Goal: Information Seeking & Learning: Find specific fact

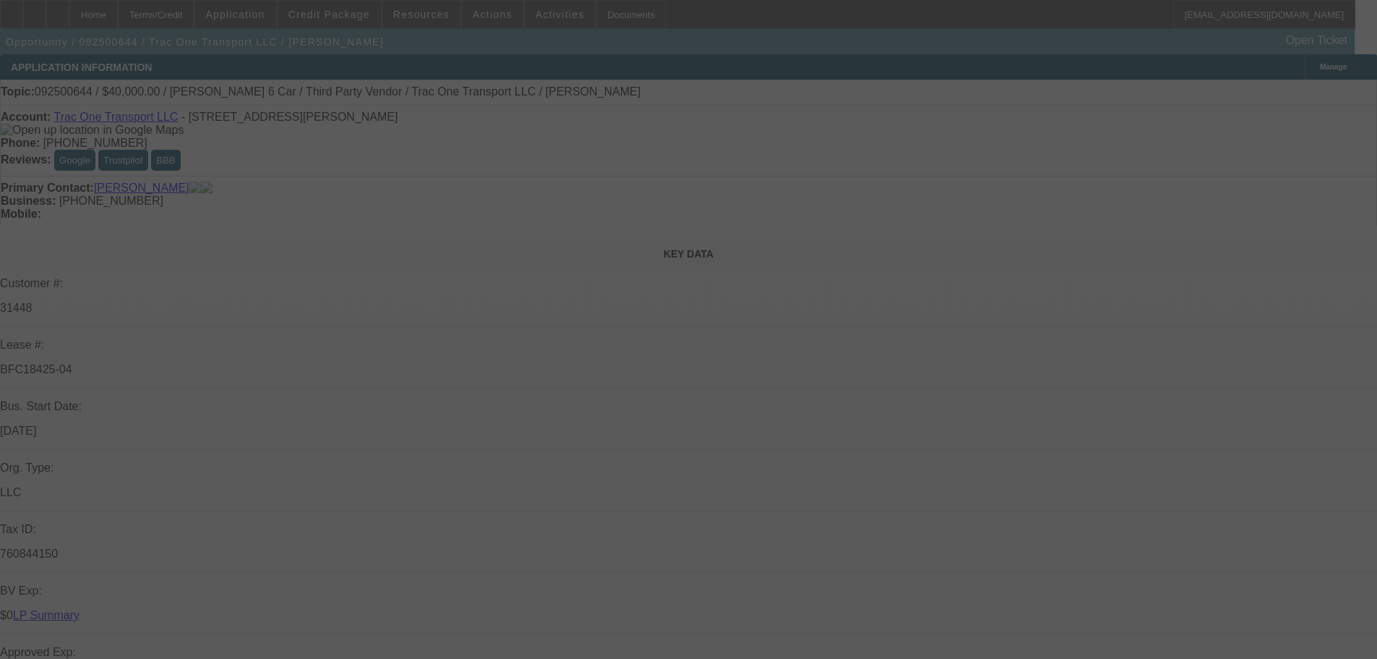
select select "0"
select select "3"
select select "0"
select select "6"
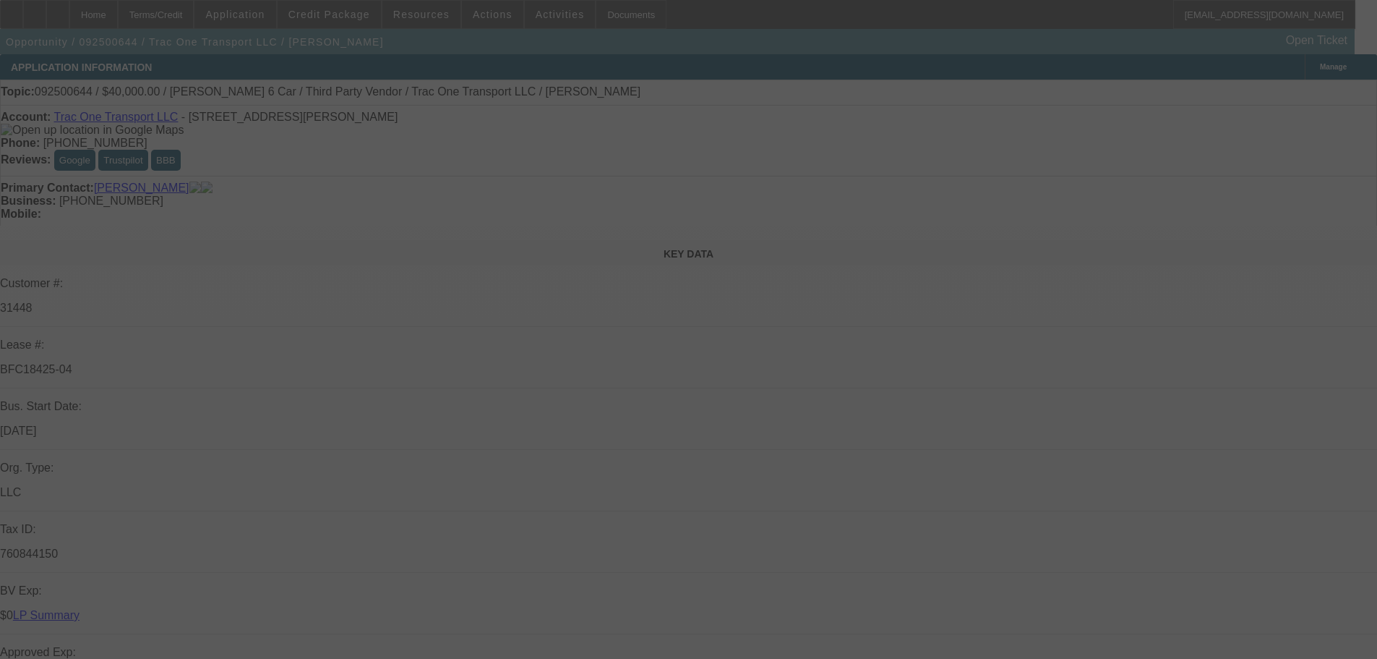
select select "0"
select select "6"
select select "0"
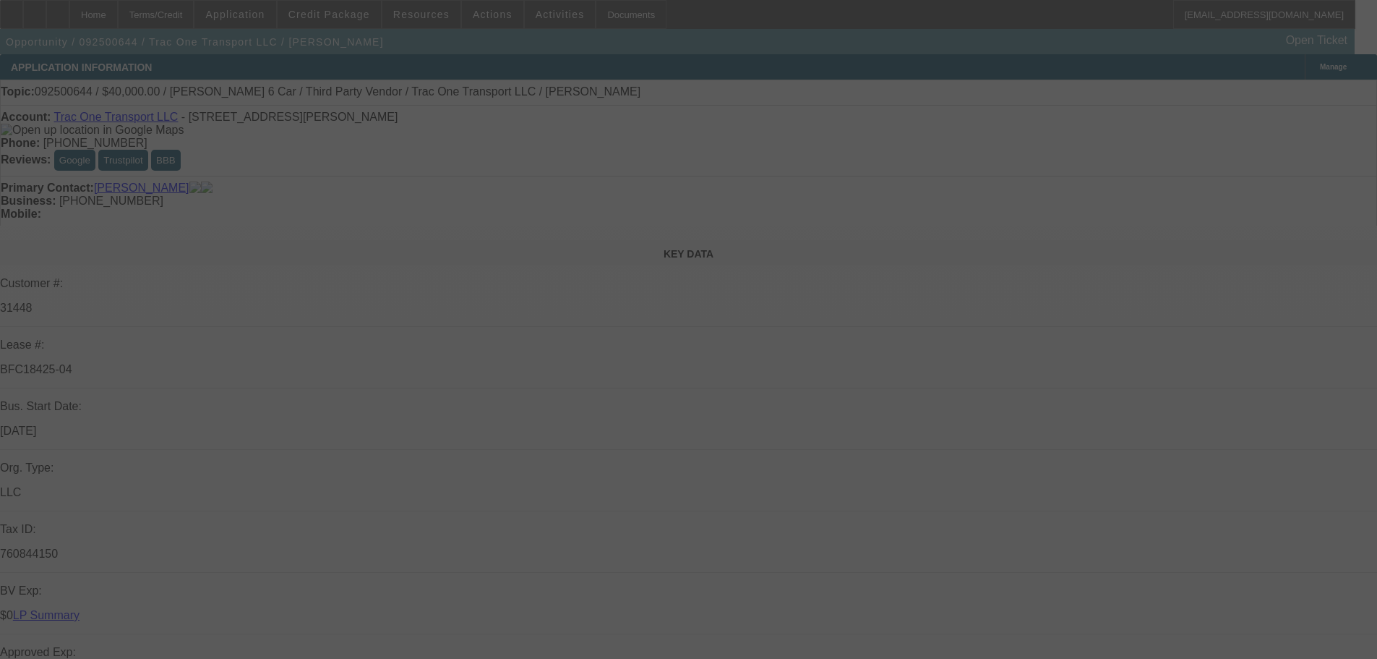
select select "0"
select select "6"
select select "0"
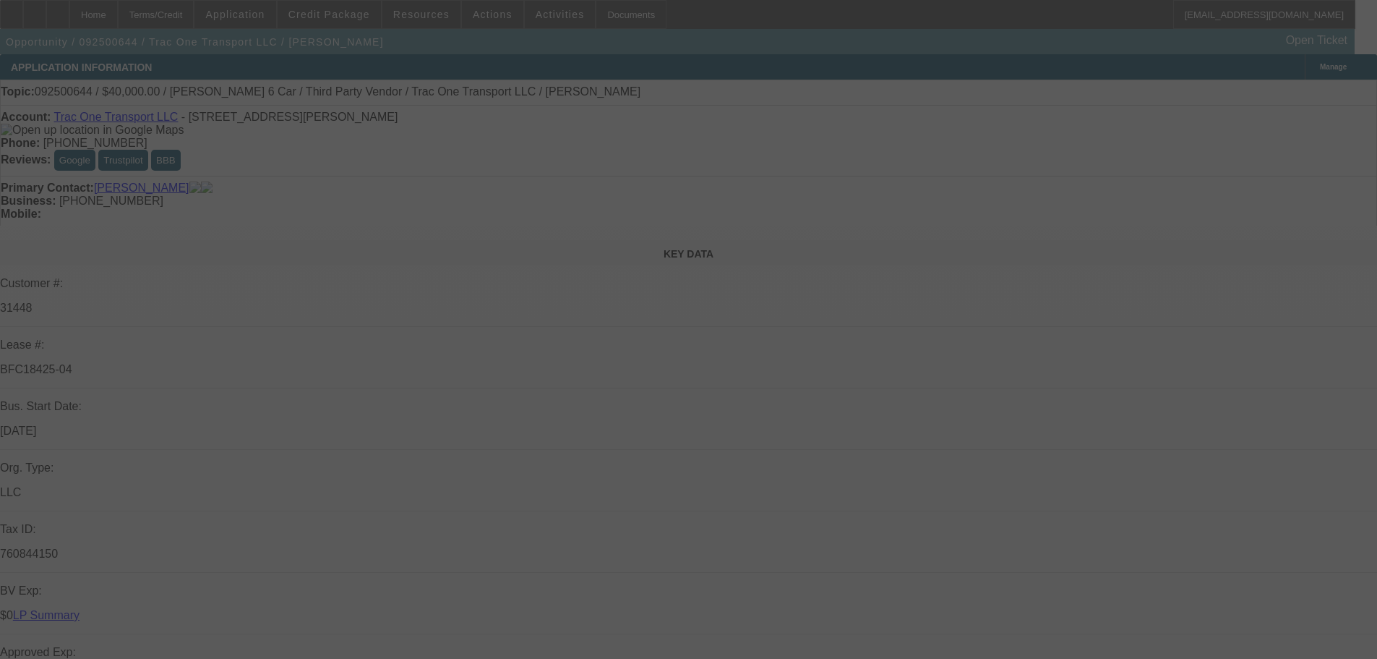
select select "0"
select select "6"
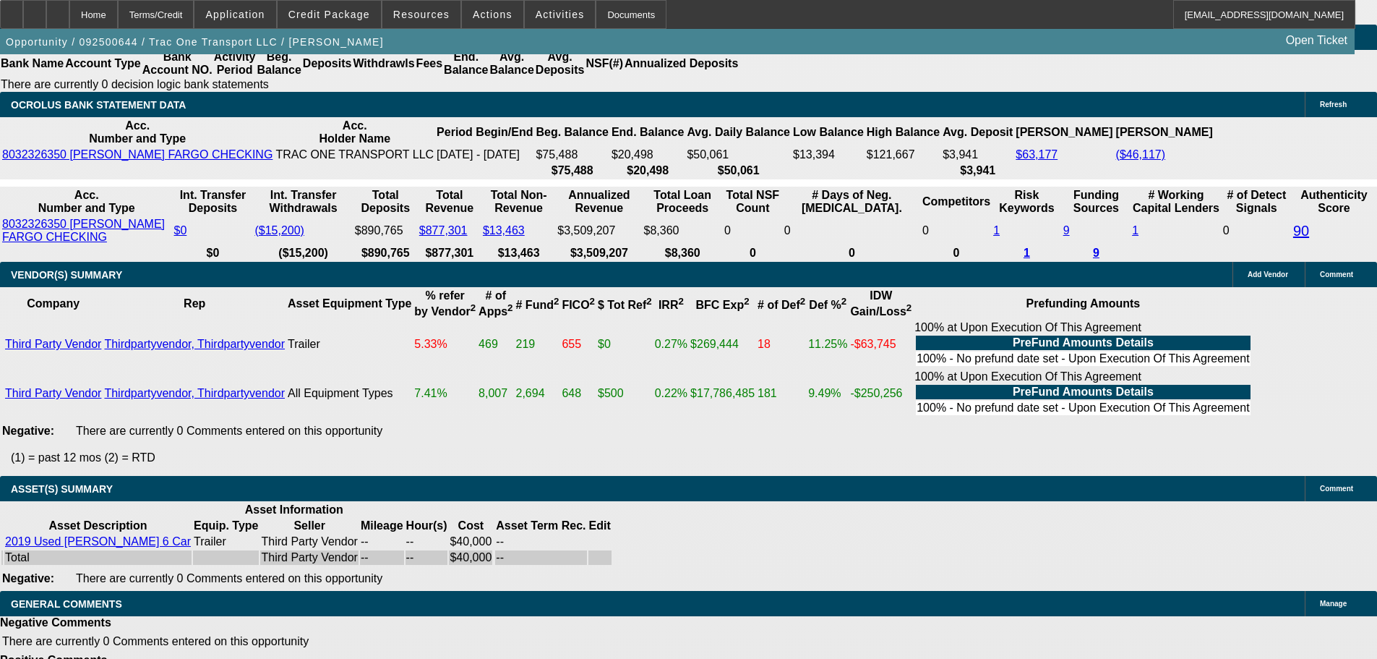
drag, startPoint x: 516, startPoint y: 222, endPoint x: 521, endPoint y: 522, distance: 300.0
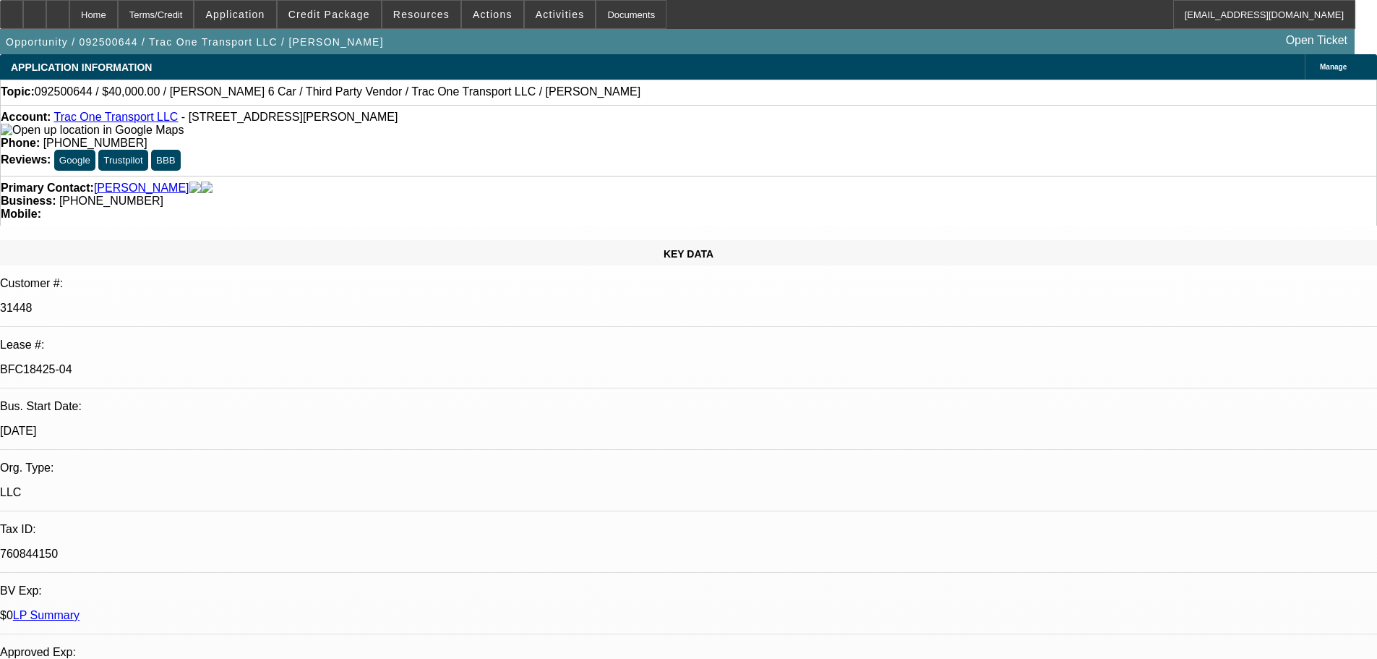
drag, startPoint x: 486, startPoint y: 307, endPoint x: 458, endPoint y: 157, distance: 153.1
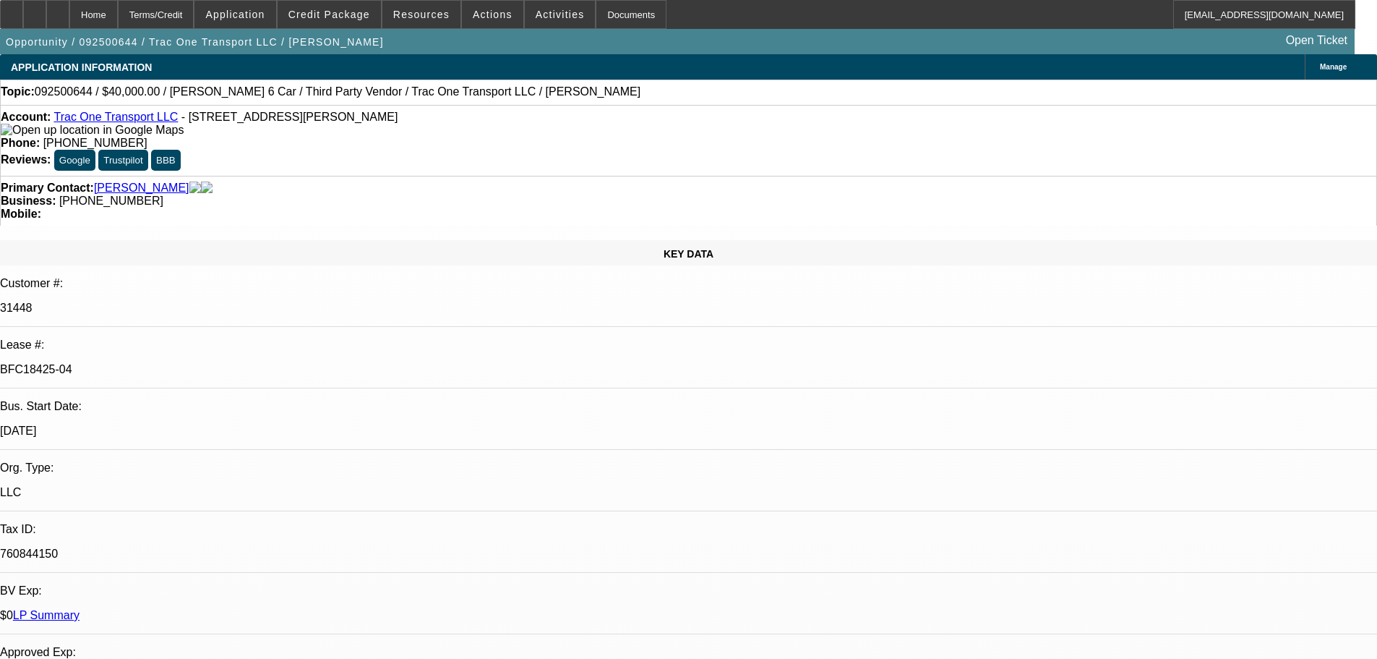
drag, startPoint x: 584, startPoint y: 156, endPoint x: 518, endPoint y: 159, distance: 65.8
click at [518, 194] on div "Business: [PHONE_NUMBER]" at bounding box center [689, 200] width 1376 height 13
copy span "[PHONE_NUMBER]"
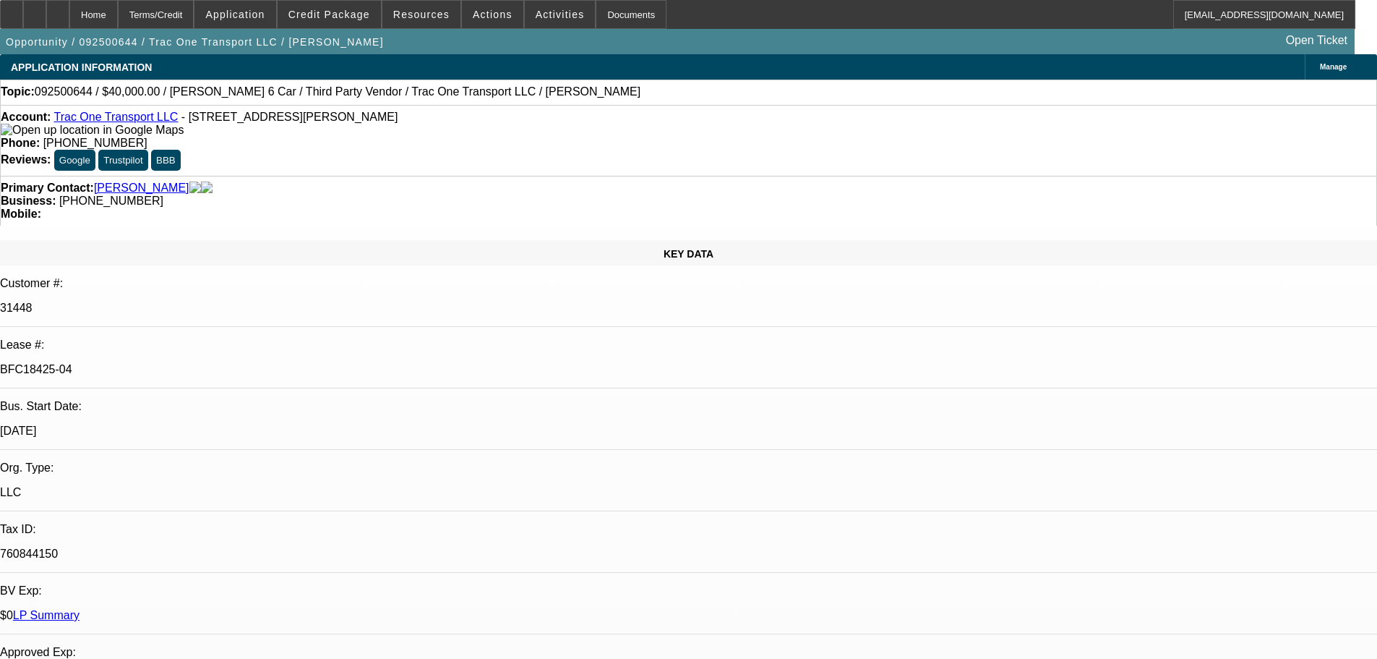
click at [318, 181] on div "Primary Contact: [PERSON_NAME]" at bounding box center [689, 187] width 1376 height 13
drag, startPoint x: 583, startPoint y: 160, endPoint x: 518, endPoint y: 167, distance: 65.4
click at [518, 176] on div "Primary Contact: [PERSON_NAME] Business: [PHONE_NUMBER] Mobile:" at bounding box center [688, 201] width 1377 height 50
copy span "[PHONE_NUMBER]"
drag, startPoint x: 281, startPoint y: 148, endPoint x: 447, endPoint y: 51, distance: 192.8
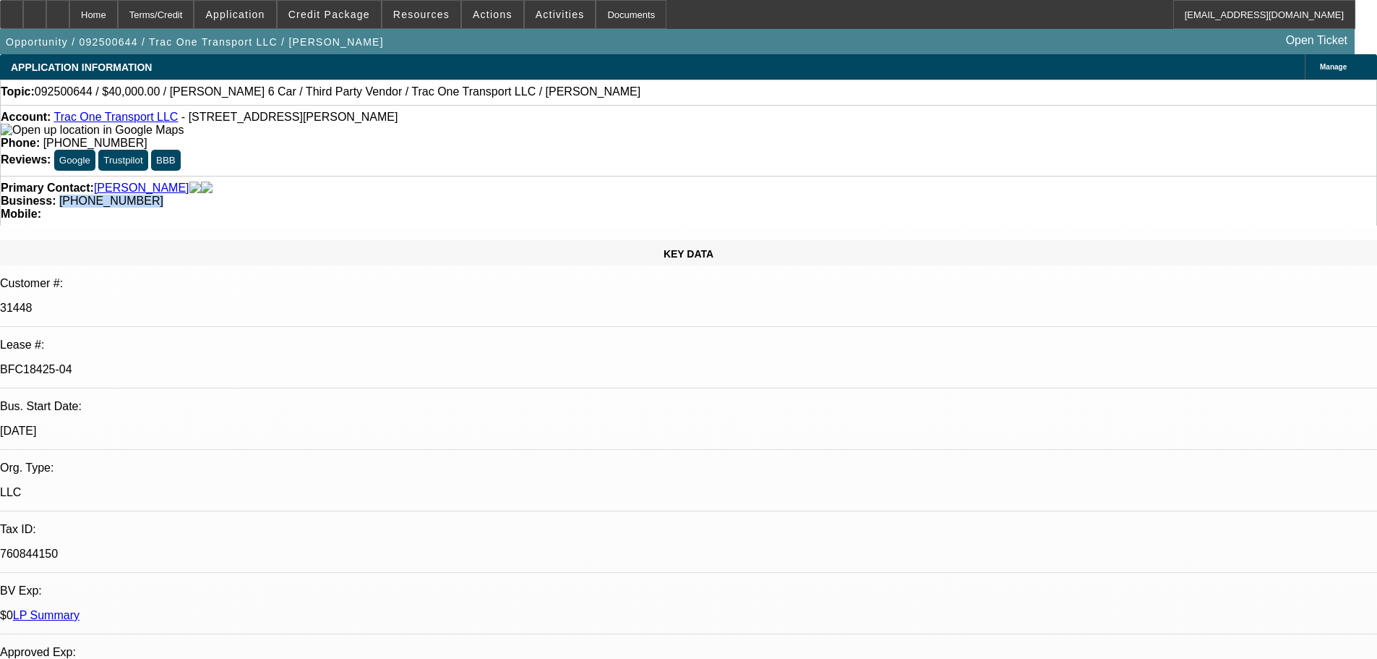
click at [281, 176] on div "Primary Contact: [PERSON_NAME] Business: [PHONE_NUMBER] Mobile:" at bounding box center [688, 201] width 1377 height 50
